Goal: Task Accomplishment & Management: Use online tool/utility

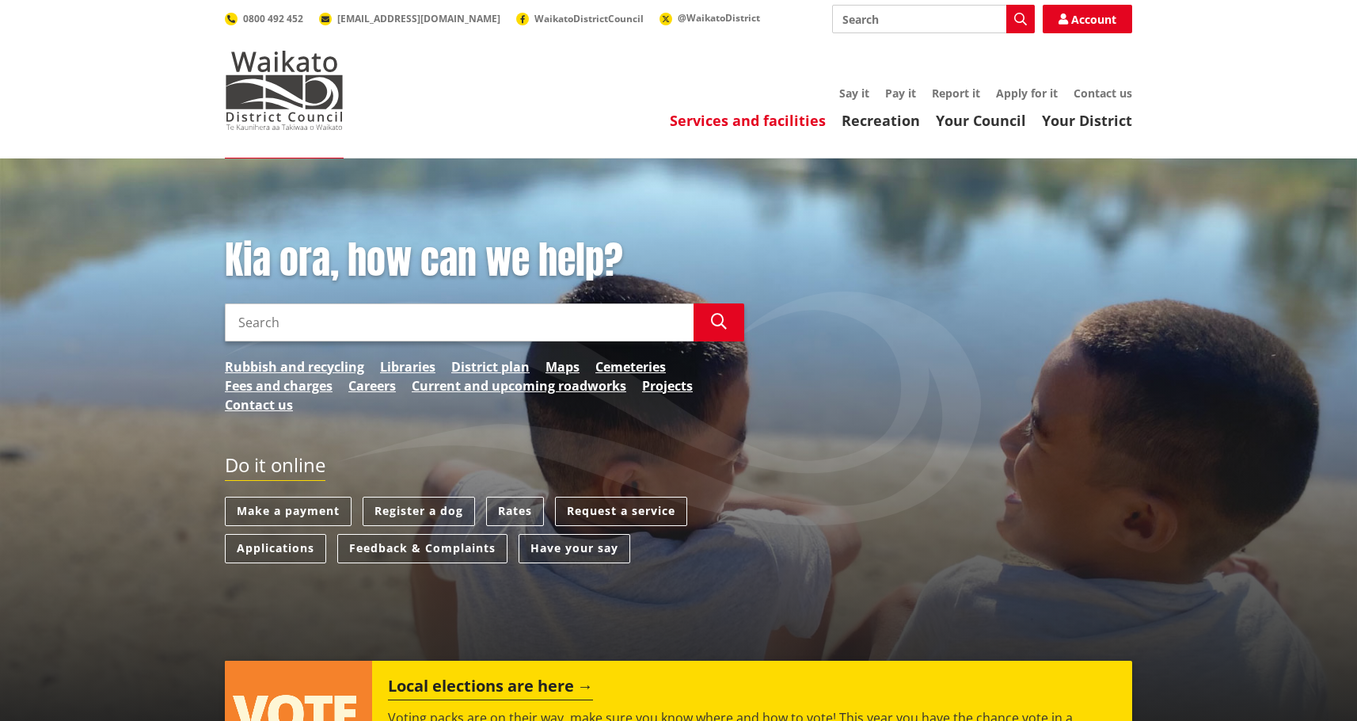
click at [739, 123] on link "Services and facilities" at bounding box center [748, 120] width 156 height 19
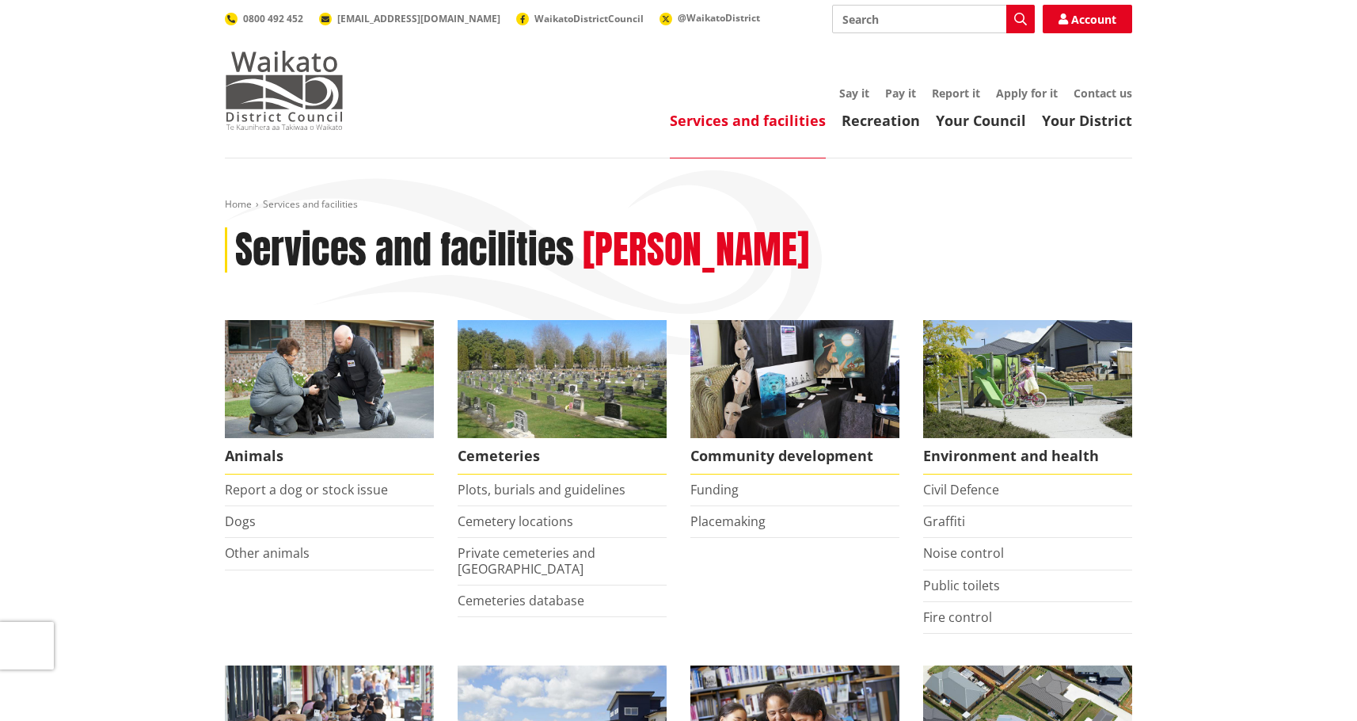
click at [287, 82] on img at bounding box center [284, 90] width 119 height 79
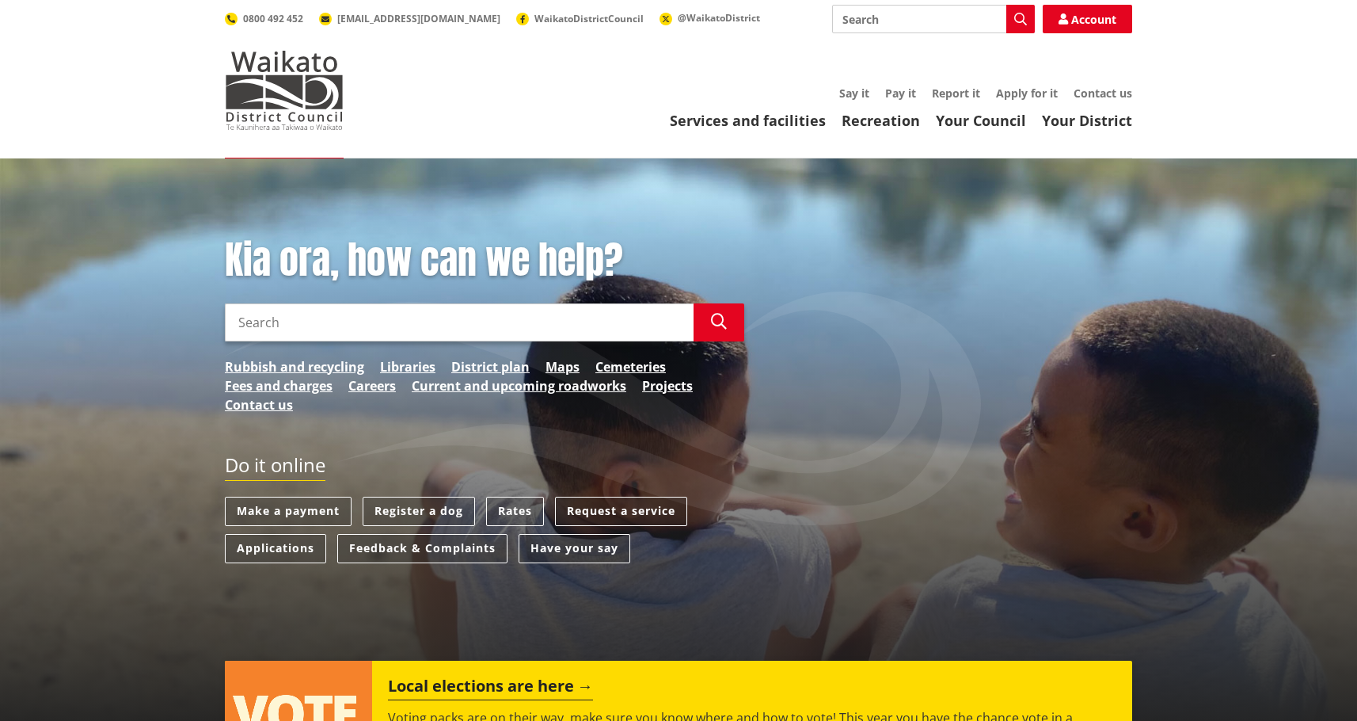
click at [432, 328] on input "Search" at bounding box center [459, 322] width 469 height 38
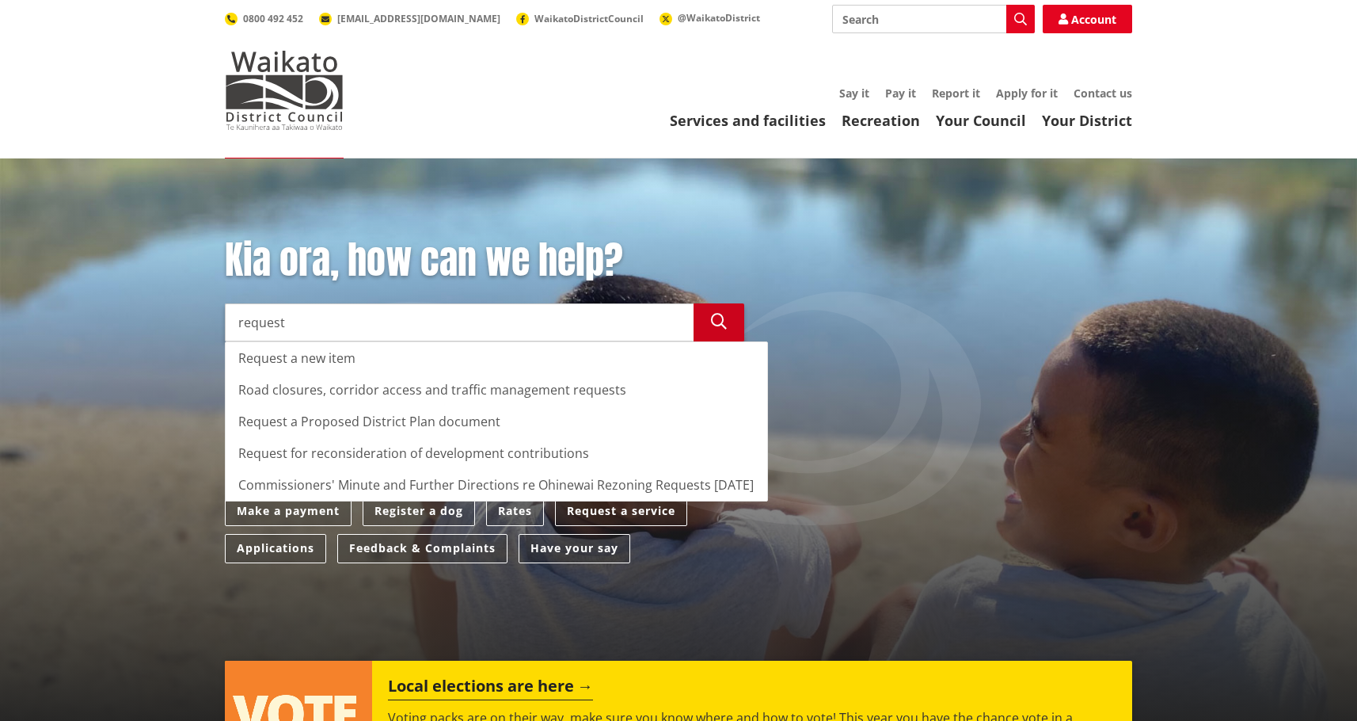
type input "request"
click at [721, 318] on icon "button" at bounding box center [719, 322] width 16 height 16
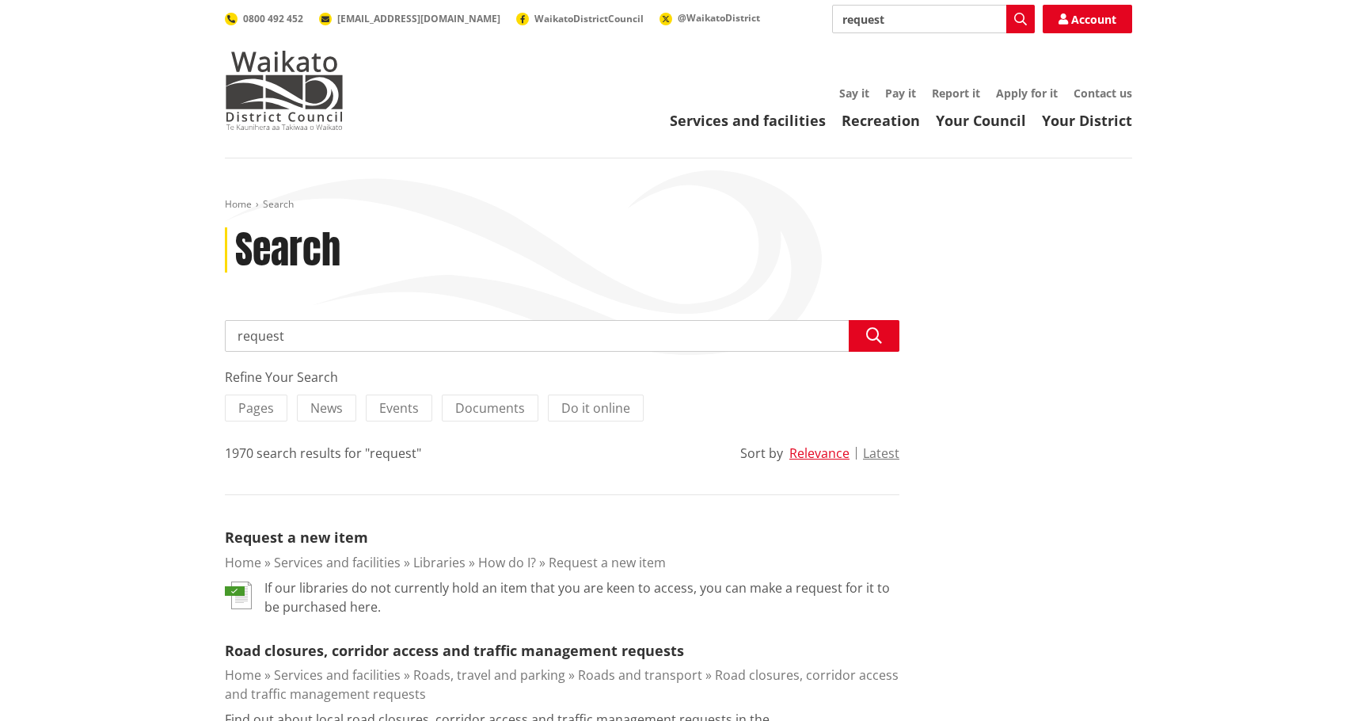
click at [405, 334] on input "request" at bounding box center [562, 336] width 675 height 32
click at [302, 340] on input "request to a service" at bounding box center [562, 336] width 675 height 32
type input "request a service"
click at [878, 337] on icon "button" at bounding box center [874, 336] width 16 height 16
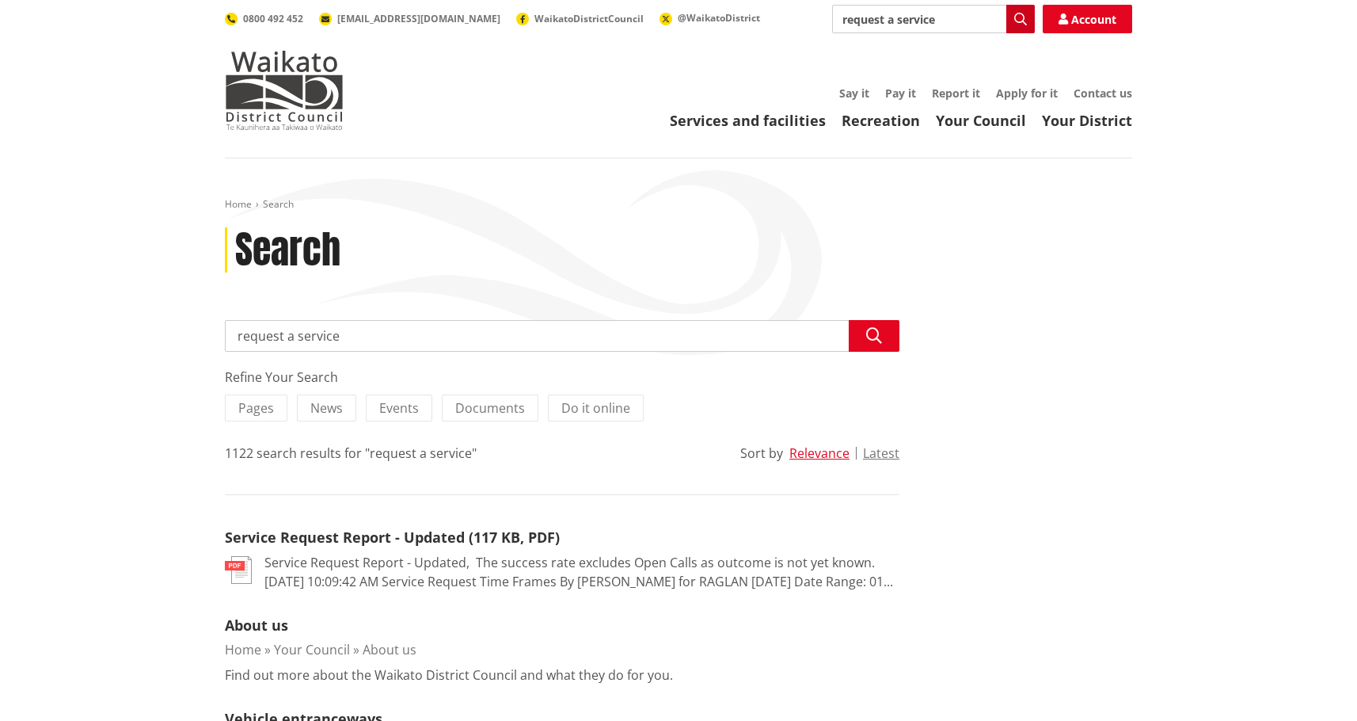
click at [1025, 21] on icon "button" at bounding box center [1020, 19] width 13 height 13
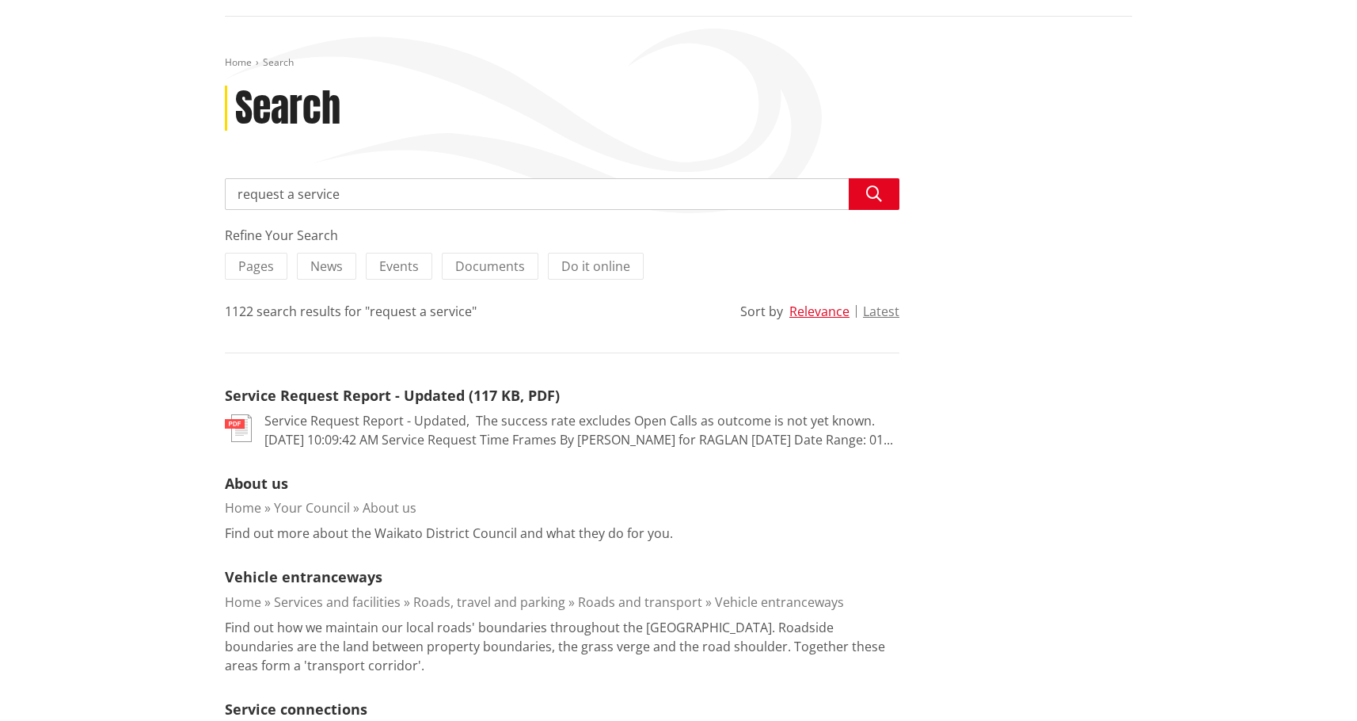
scroll to position [158, 0]
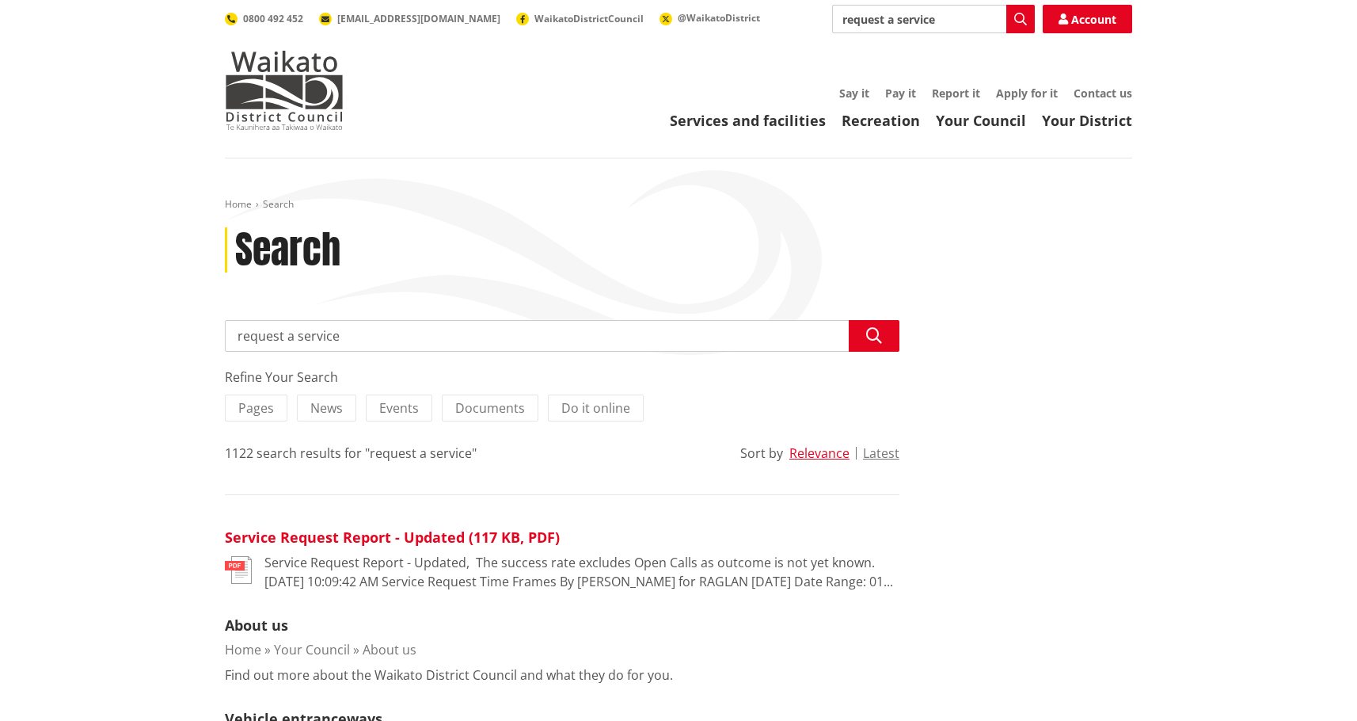
click at [333, 536] on link "Service Request Report - Updated (117 KB, PDF)" at bounding box center [392, 536] width 335 height 19
click at [741, 120] on link "Services and facilities" at bounding box center [748, 120] width 156 height 19
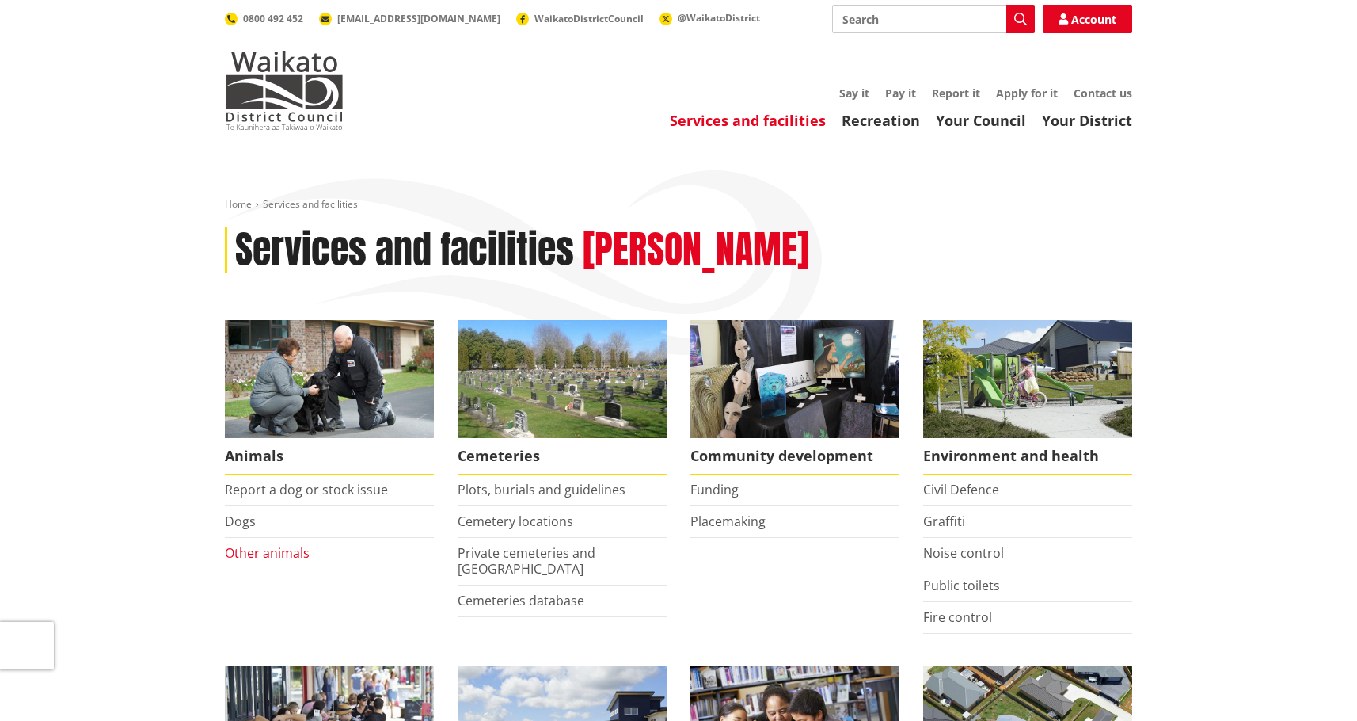
click at [256, 557] on link "Other animals" at bounding box center [267, 552] width 85 height 17
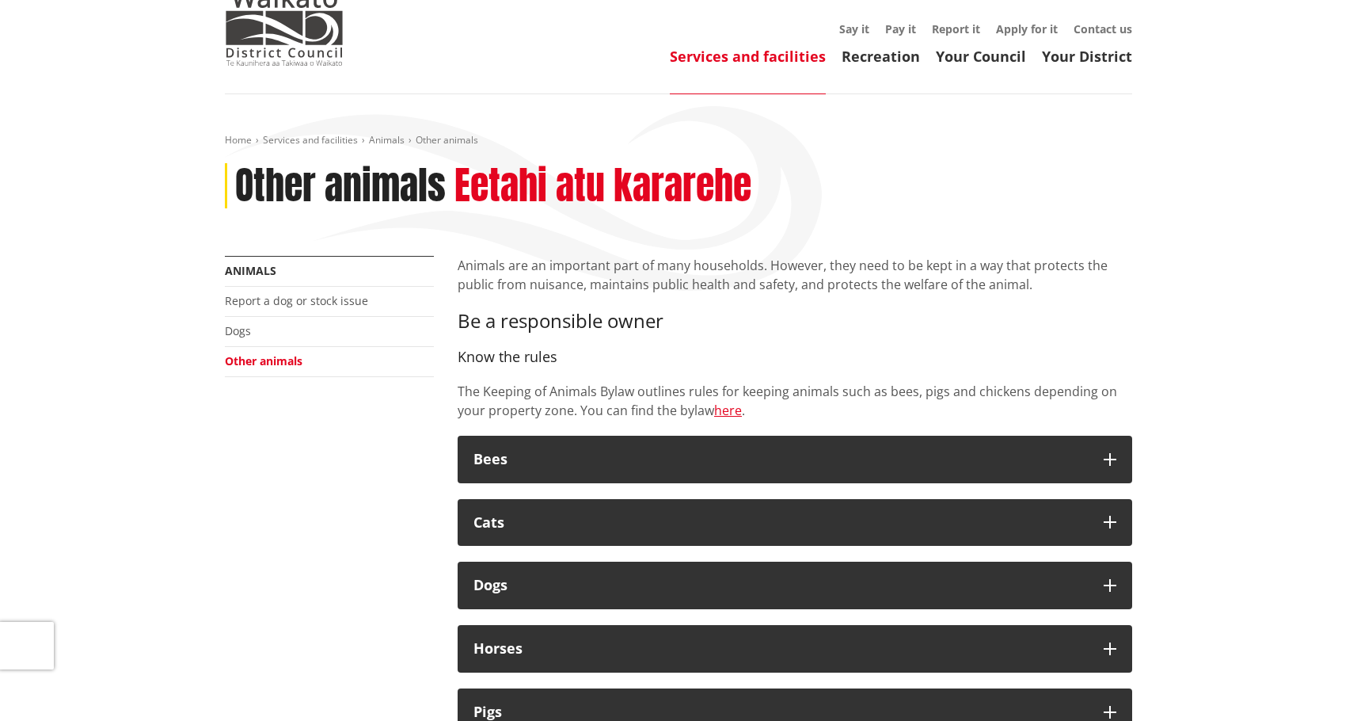
scroll to position [317, 0]
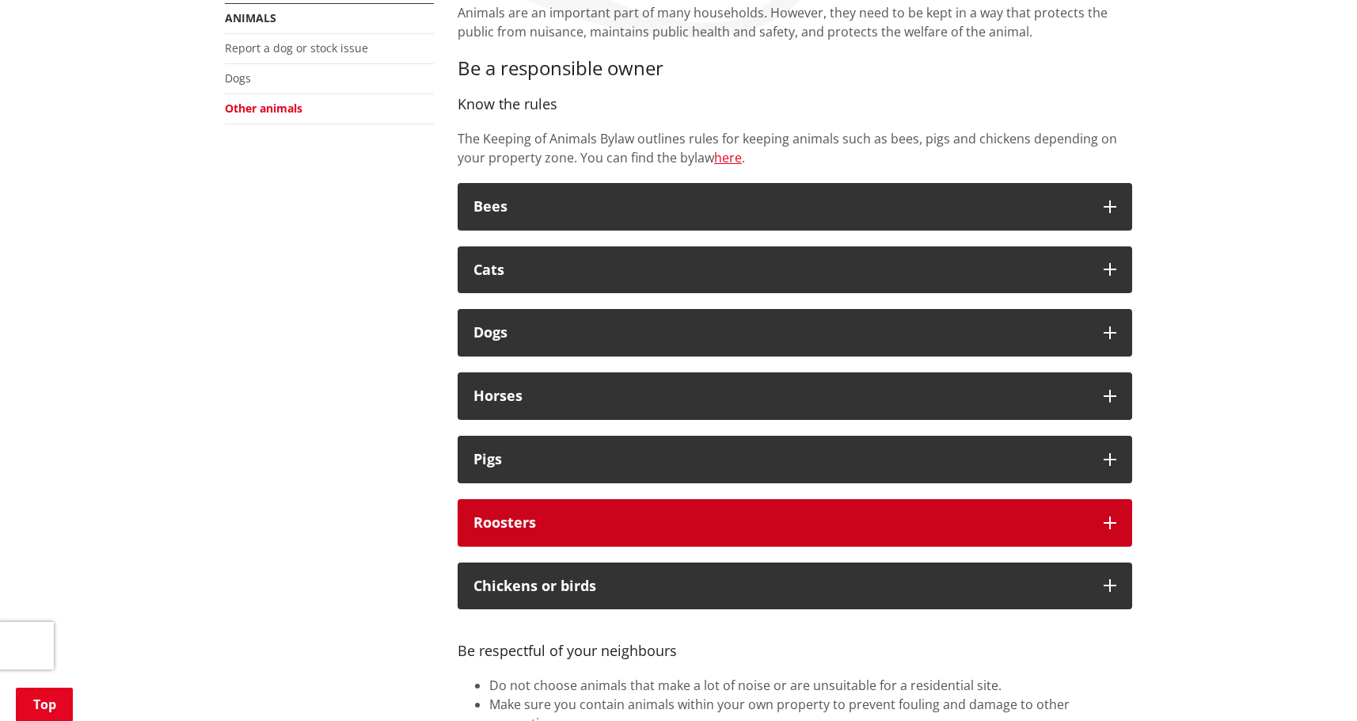
click at [1111, 521] on icon "button" at bounding box center [1110, 522] width 13 height 13
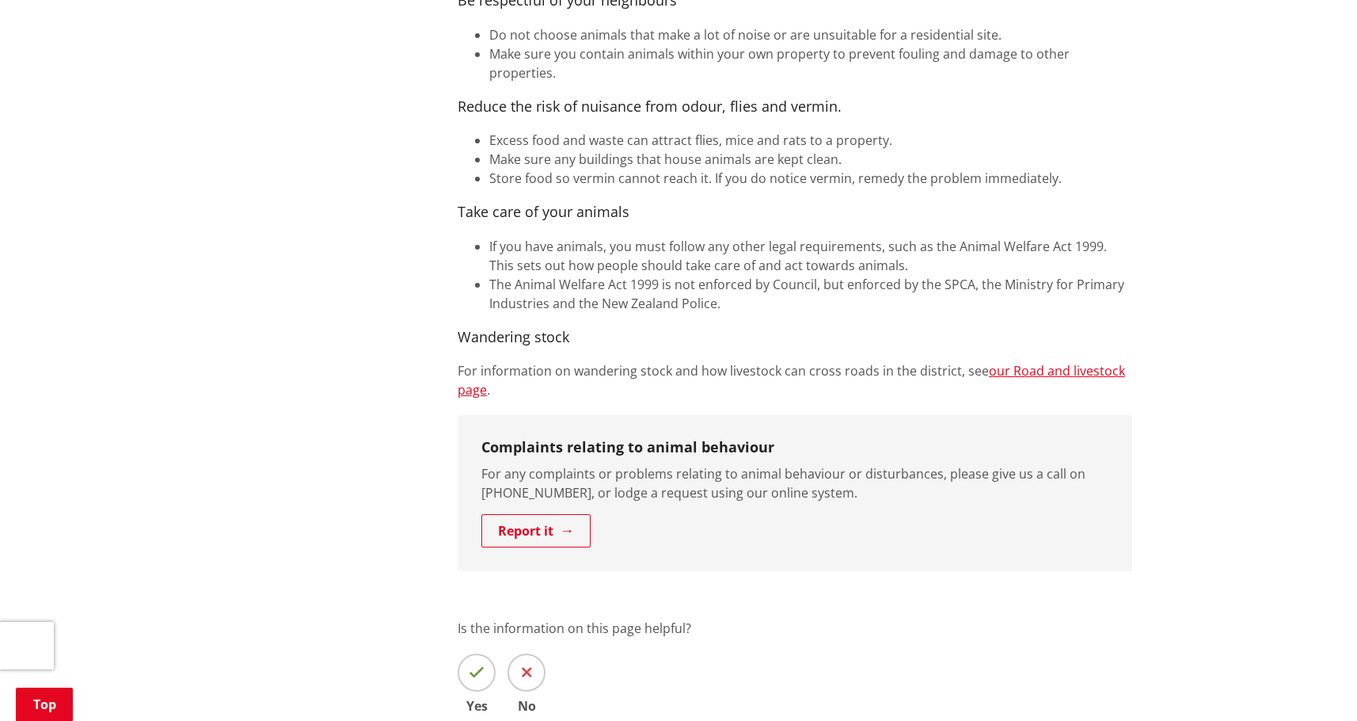
scroll to position [1109, 0]
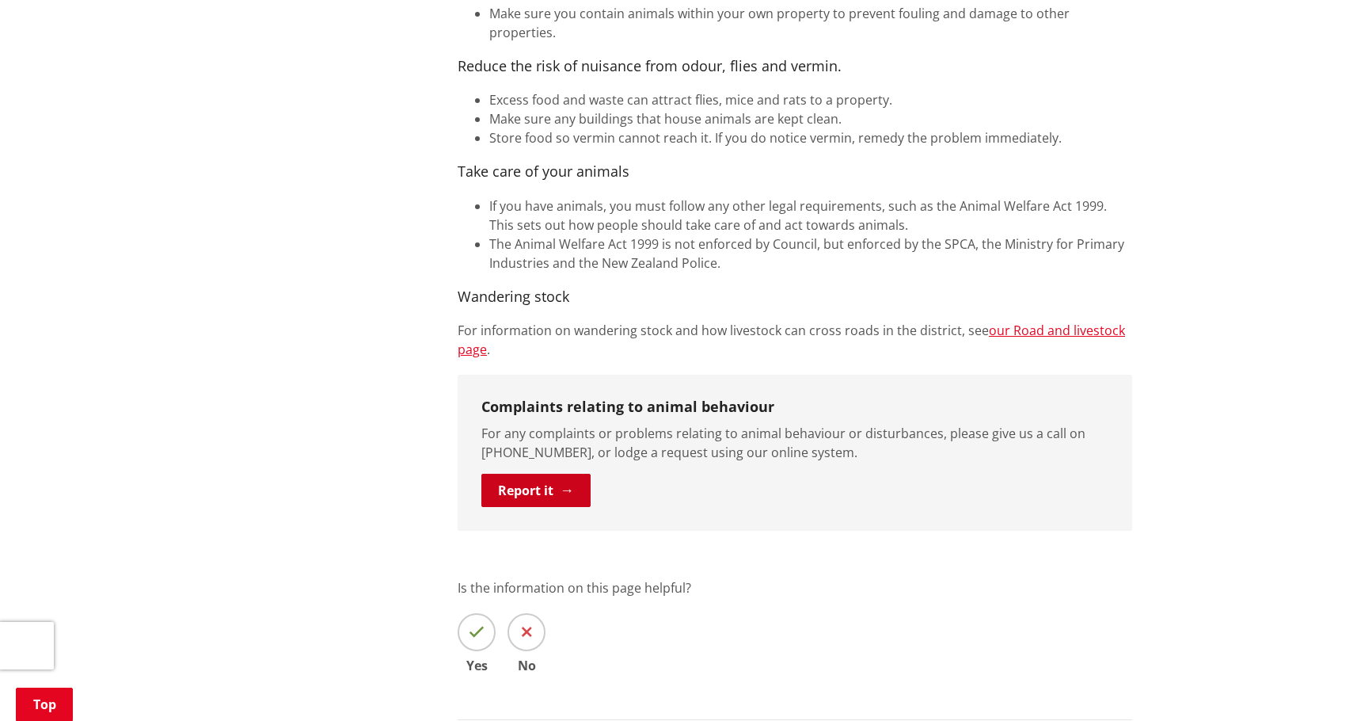
click at [537, 474] on link "Report it" at bounding box center [535, 490] width 109 height 33
